Goal: Find specific page/section: Find specific page/section

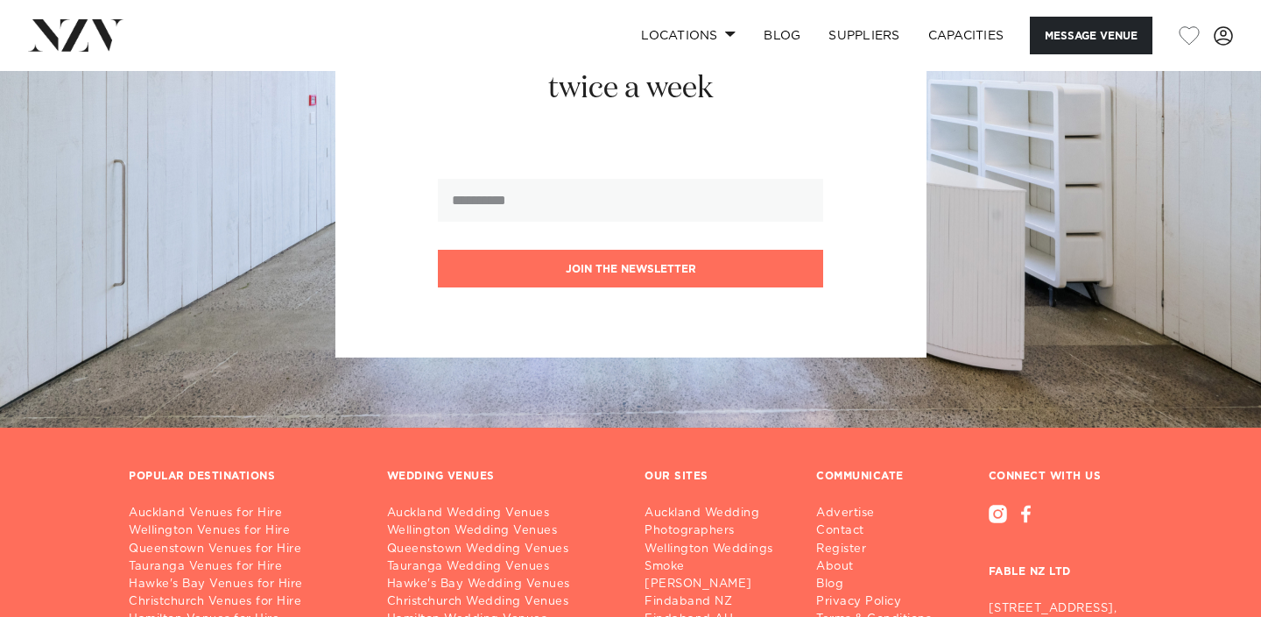
scroll to position [2895, 0]
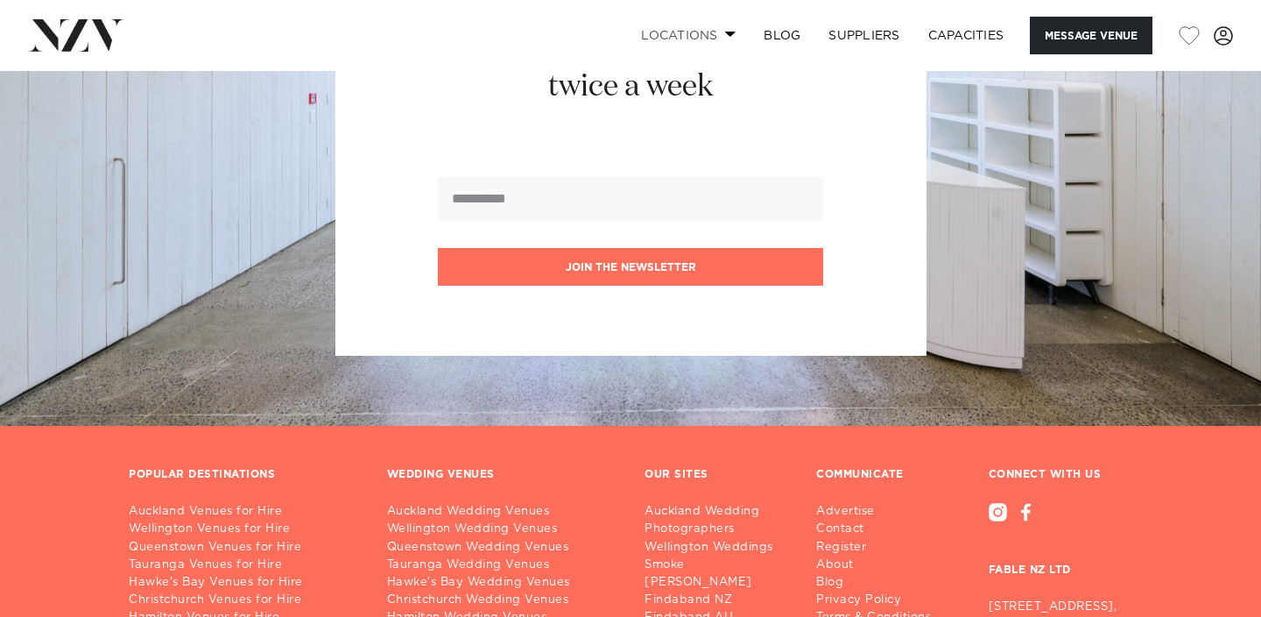
click at [675, 32] on link "Locations" at bounding box center [688, 36] width 123 height 38
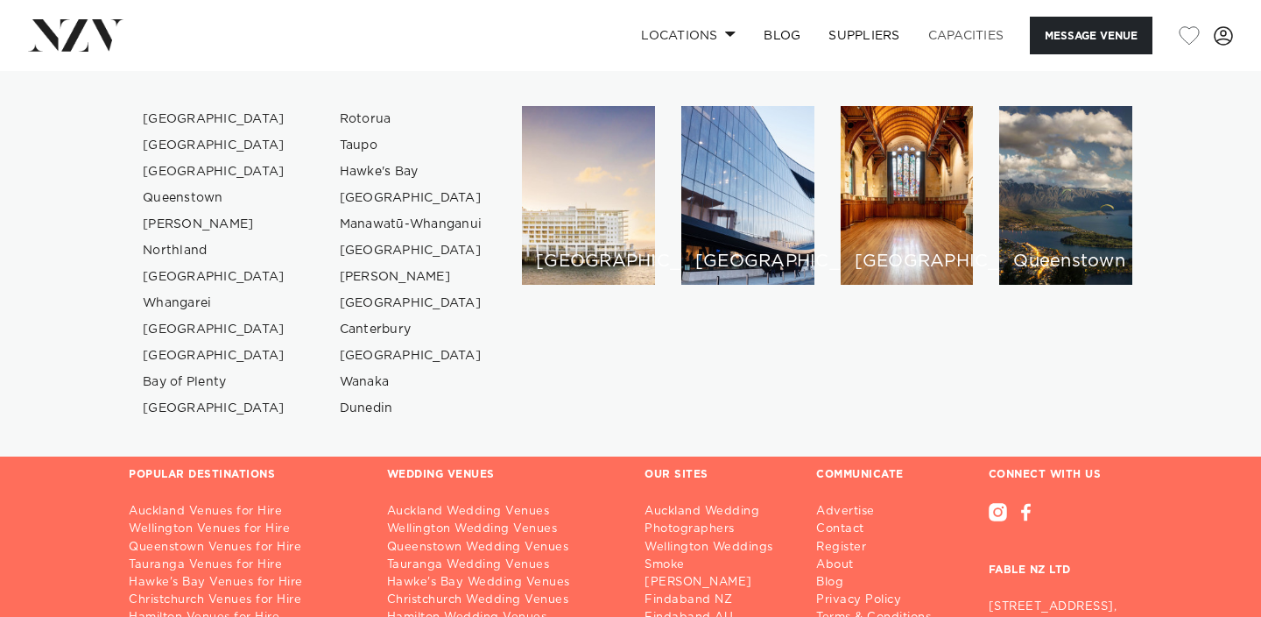
click at [973, 37] on link "Capacities" at bounding box center [966, 36] width 104 height 38
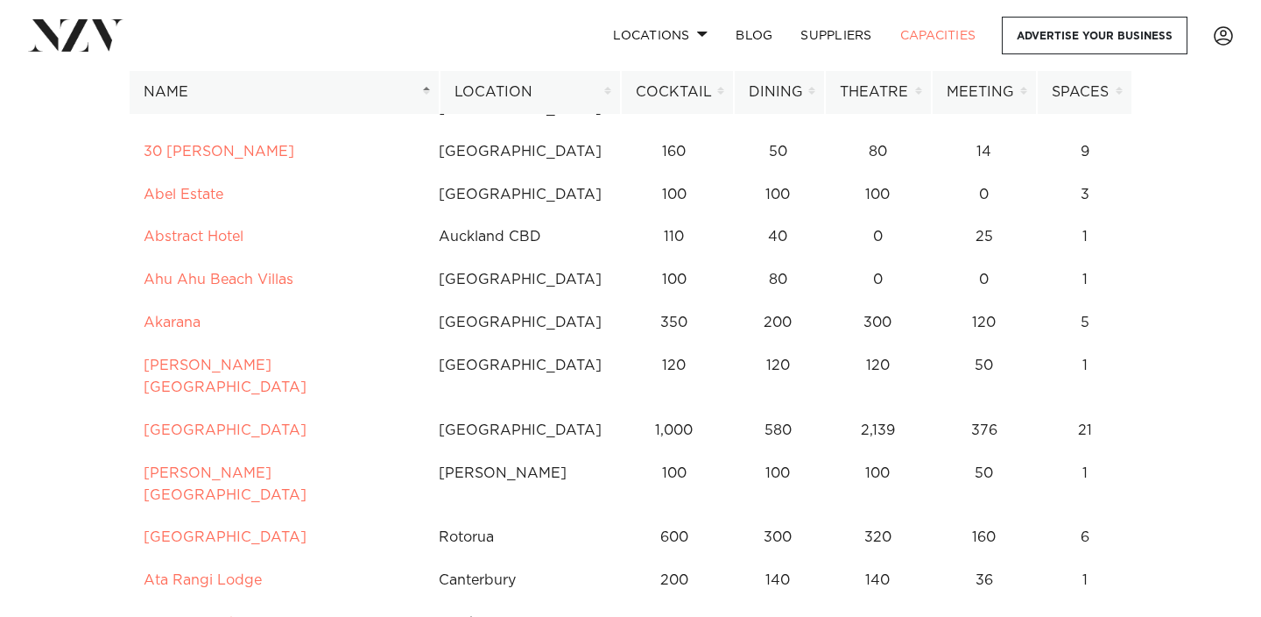
scroll to position [261, 0]
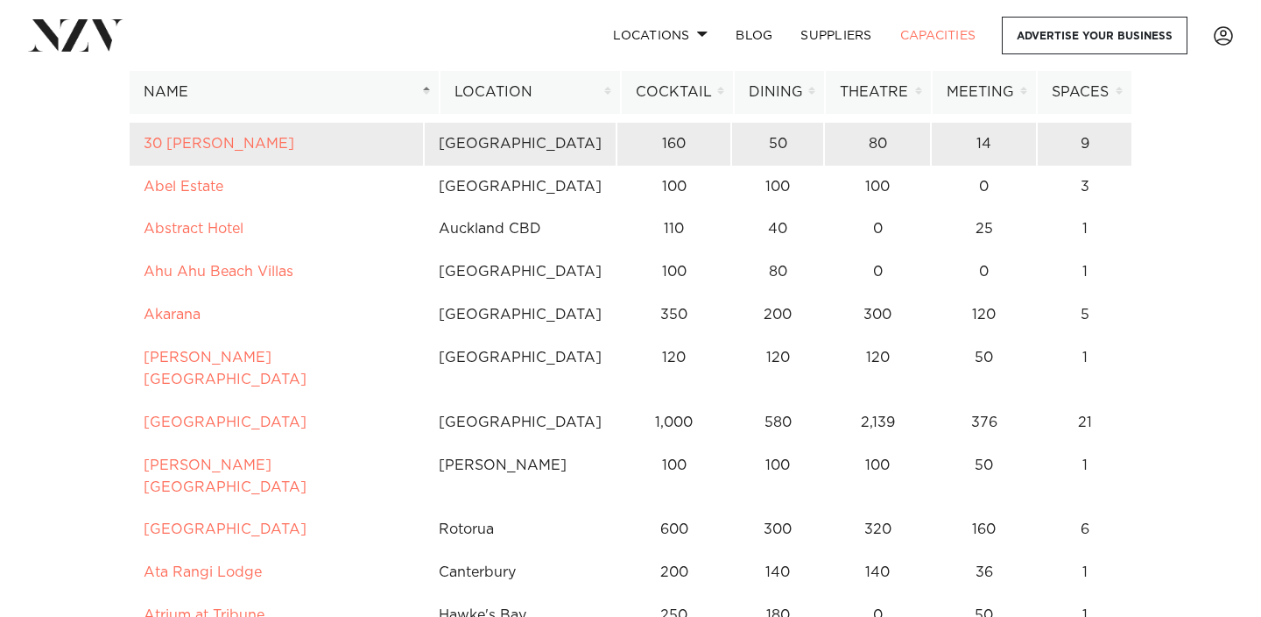
click at [685, 137] on td "160" at bounding box center [674, 144] width 115 height 43
